Goal: Communication & Community: Answer question/provide support

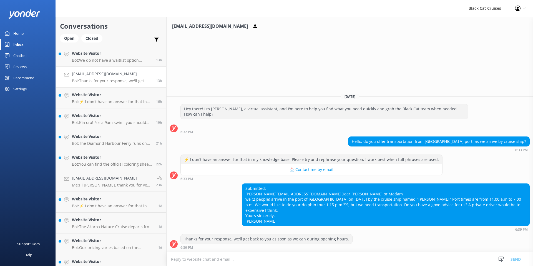
click at [170, 258] on textarea at bounding box center [350, 259] width 366 height 14
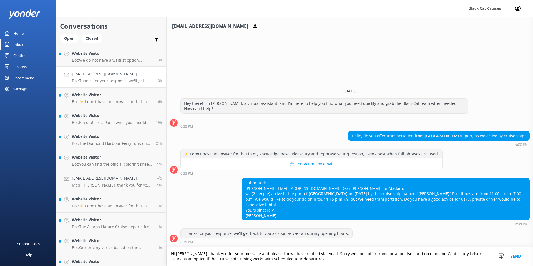
click at [391, 253] on textarea "Hi [PERSON_NAME], thank you for your message and please know i have replied via…" at bounding box center [350, 255] width 366 height 19
click at [219, 259] on textarea "Hi [PERSON_NAME], thank you for your message and please know i have replied via…" at bounding box center [350, 255] width 366 height 19
click at [341, 259] on textarea "Hi [PERSON_NAME], thank you for your message and please know i have replied via…" at bounding box center [350, 255] width 366 height 19
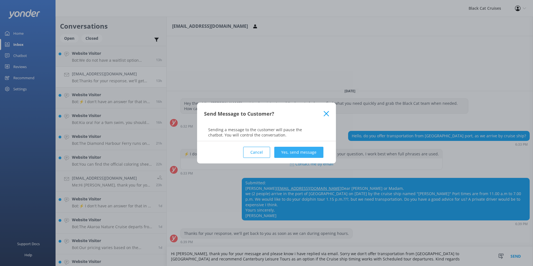
type textarea "Hi [PERSON_NAME], thank you for your message and please know i have replied via…"
click at [286, 151] on button "Yes, send message" at bounding box center [298, 152] width 49 height 11
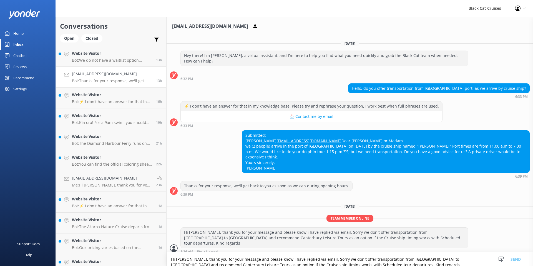
scroll to position [4, 0]
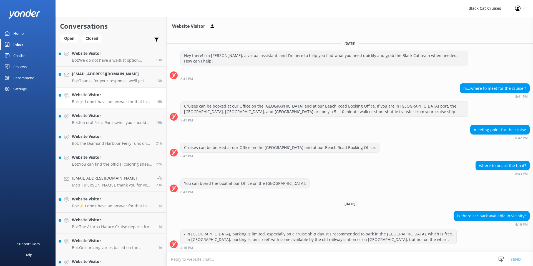
scroll to position [183, 0]
